Goal: Transaction & Acquisition: Book appointment/travel/reservation

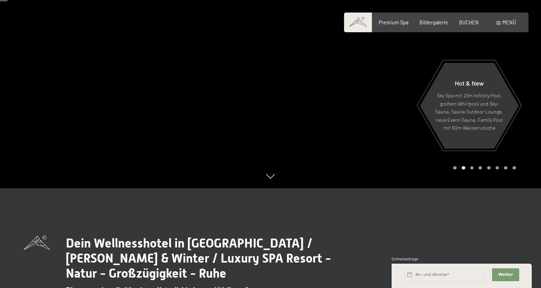
scroll to position [36, 0]
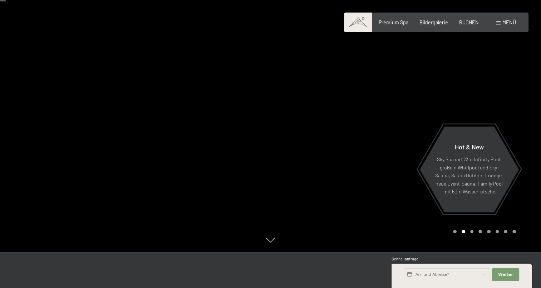
click at [471, 112] on div at bounding box center [406, 108] width 271 height 288
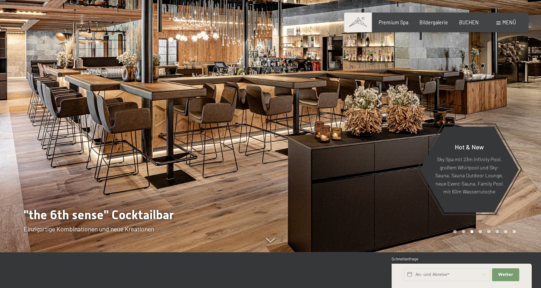
click at [471, 112] on div at bounding box center [406, 108] width 271 height 288
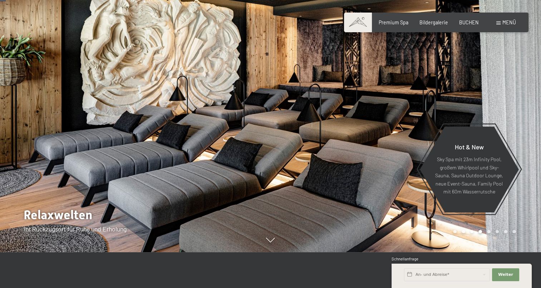
click at [471, 112] on div at bounding box center [406, 108] width 271 height 288
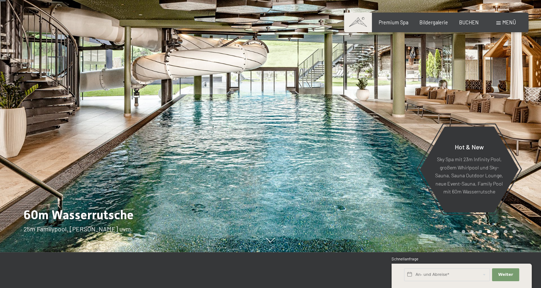
click at [471, 112] on div at bounding box center [406, 108] width 271 height 288
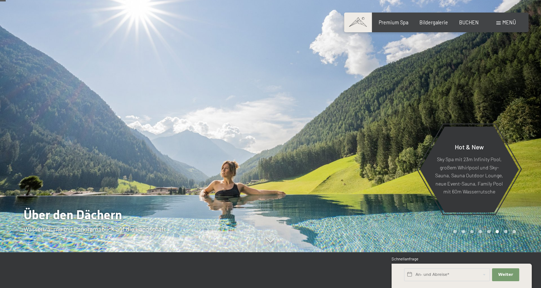
click at [471, 112] on div at bounding box center [406, 108] width 271 height 288
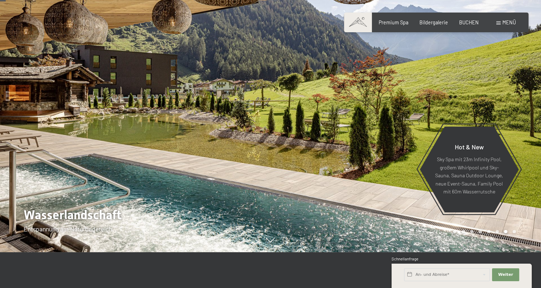
click at [471, 112] on div at bounding box center [406, 108] width 271 height 288
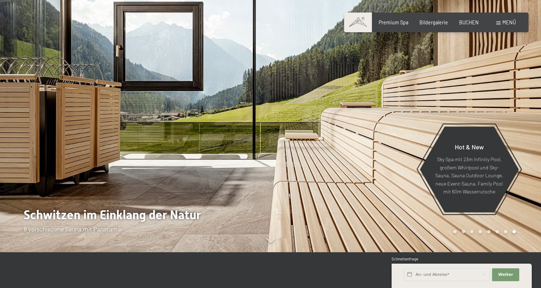
click at [471, 112] on div at bounding box center [406, 108] width 271 height 288
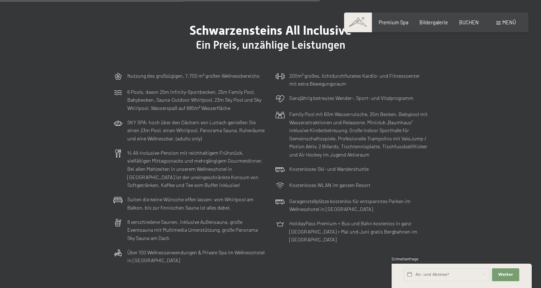
scroll to position [1752, 0]
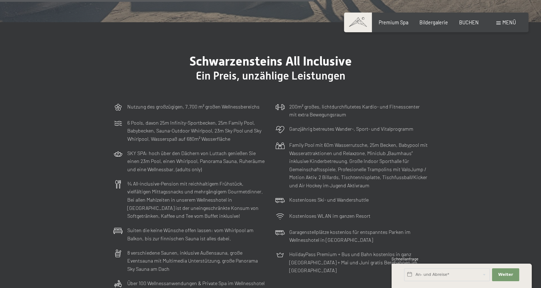
click at [500, 20] on div "Menü" at bounding box center [506, 22] width 20 height 7
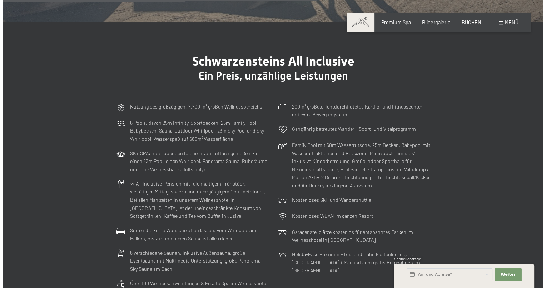
scroll to position [1761, 0]
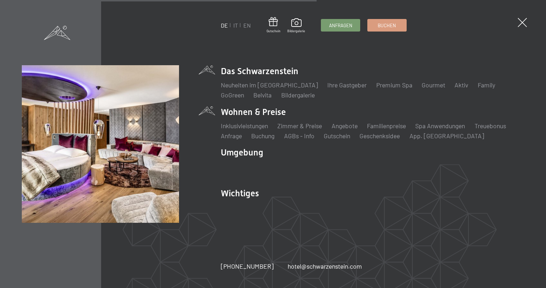
click at [269, 116] on li "Wohnen & Preise Inklusivleistungen Zimmer & Preise Liste Angebote Liste Familie…" at bounding box center [373, 123] width 304 height 34
click at [310, 125] on link "Zimmer & Preise" at bounding box center [300, 126] width 45 height 8
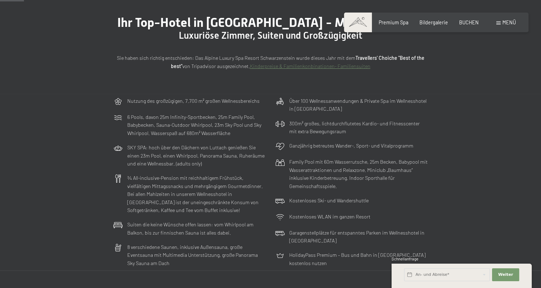
scroll to position [286, 0]
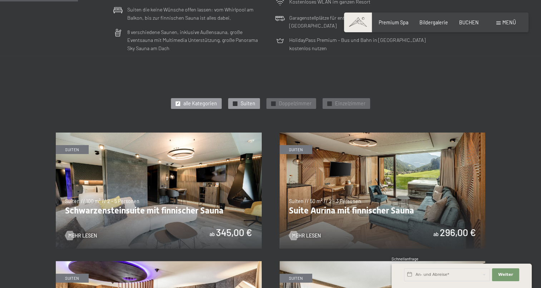
click at [248, 103] on span "Suiten" at bounding box center [248, 103] width 15 height 7
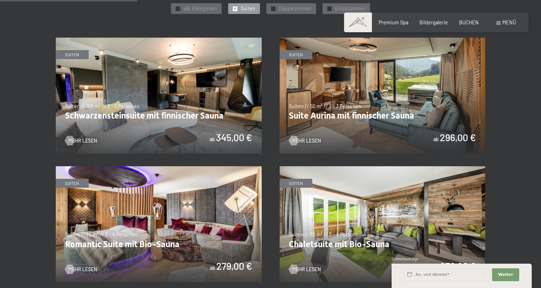
scroll to position [393, 0]
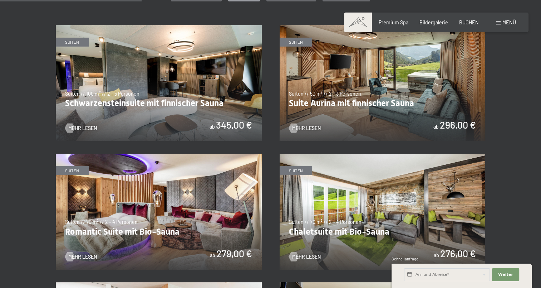
click at [129, 104] on img at bounding box center [159, 83] width 206 height 116
click at [391, 97] on img at bounding box center [383, 83] width 206 height 116
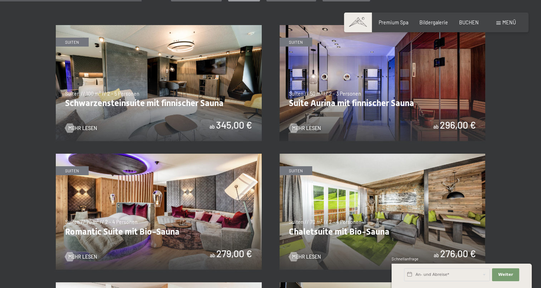
click at [406, 73] on img at bounding box center [383, 83] width 206 height 116
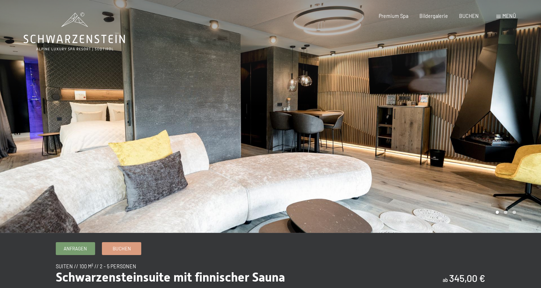
click at [452, 134] on div at bounding box center [406, 116] width 271 height 232
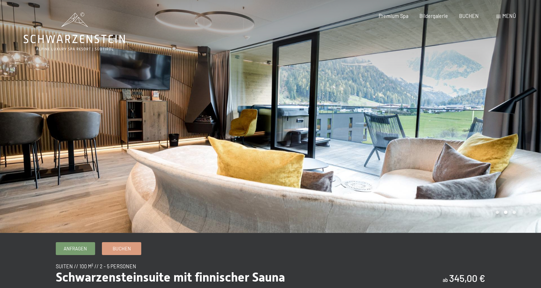
click at [452, 134] on div at bounding box center [406, 116] width 271 height 232
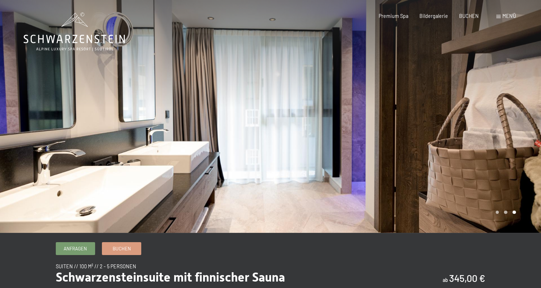
click at [452, 134] on div at bounding box center [406, 116] width 271 height 232
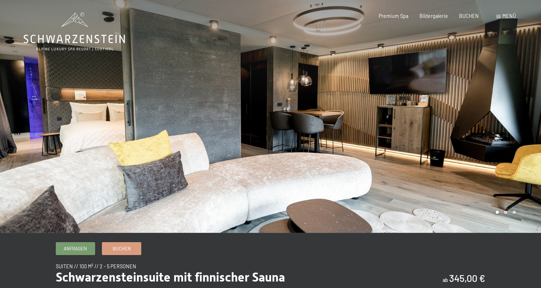
click at [452, 134] on div at bounding box center [406, 116] width 271 height 232
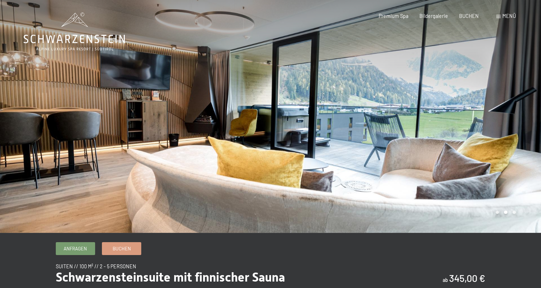
click at [452, 134] on div at bounding box center [406, 116] width 271 height 232
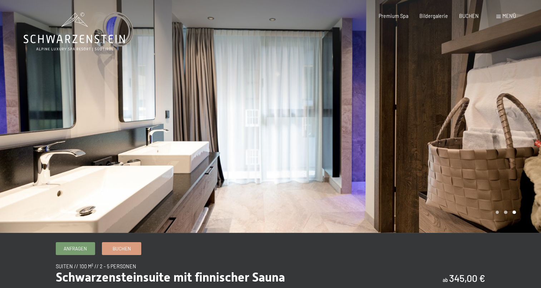
click at [452, 134] on div at bounding box center [406, 116] width 271 height 232
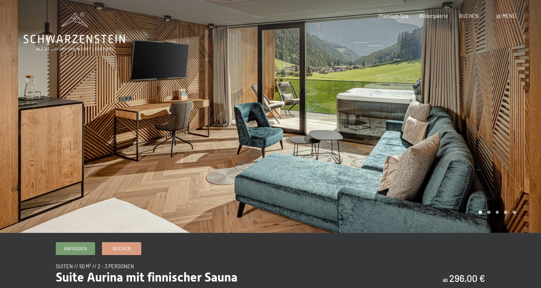
click at [471, 116] on div at bounding box center [406, 116] width 271 height 232
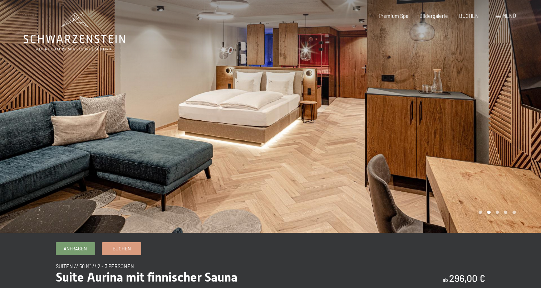
click at [471, 116] on div at bounding box center [406, 116] width 271 height 232
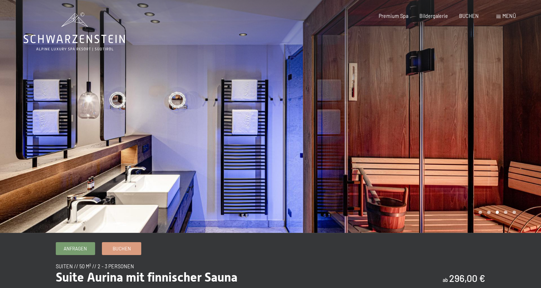
click at [471, 116] on div at bounding box center [406, 116] width 271 height 232
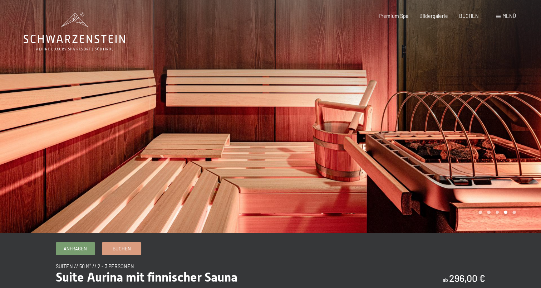
click at [471, 116] on div at bounding box center [406, 116] width 271 height 232
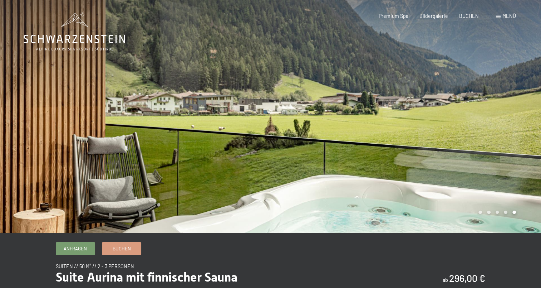
click at [471, 116] on div at bounding box center [406, 116] width 271 height 232
